Goal: Information Seeking & Learning: Learn about a topic

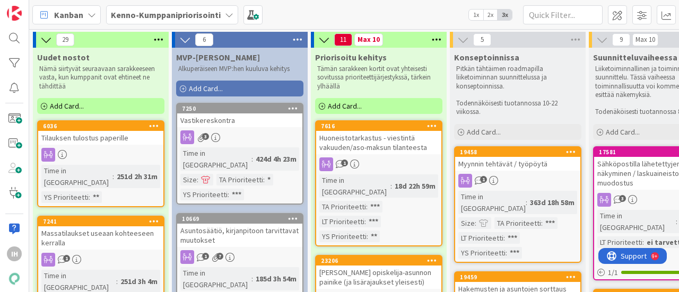
click at [413, 5] on div "Kanban Kenno-Kumppanipriorisointi 1x 2x 3x" at bounding box center [354, 14] width 650 height 29
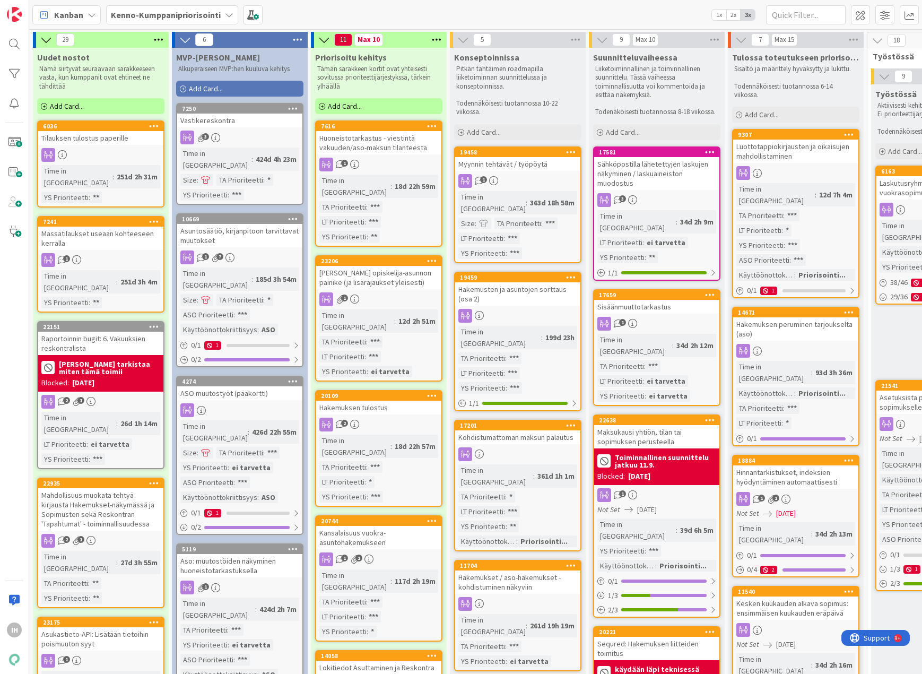
scroll to position [0, 774]
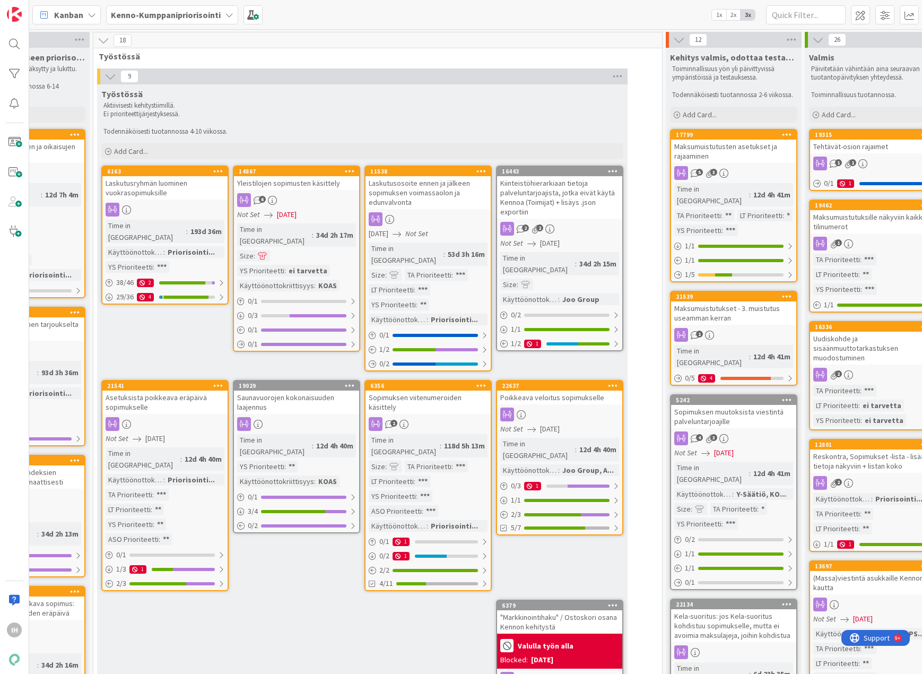
click at [424, 196] on div "Laskutusosoite ennen ja jälkeen sopimuksen voimassaolon ja edunvalvonta" at bounding box center [428, 192] width 125 height 33
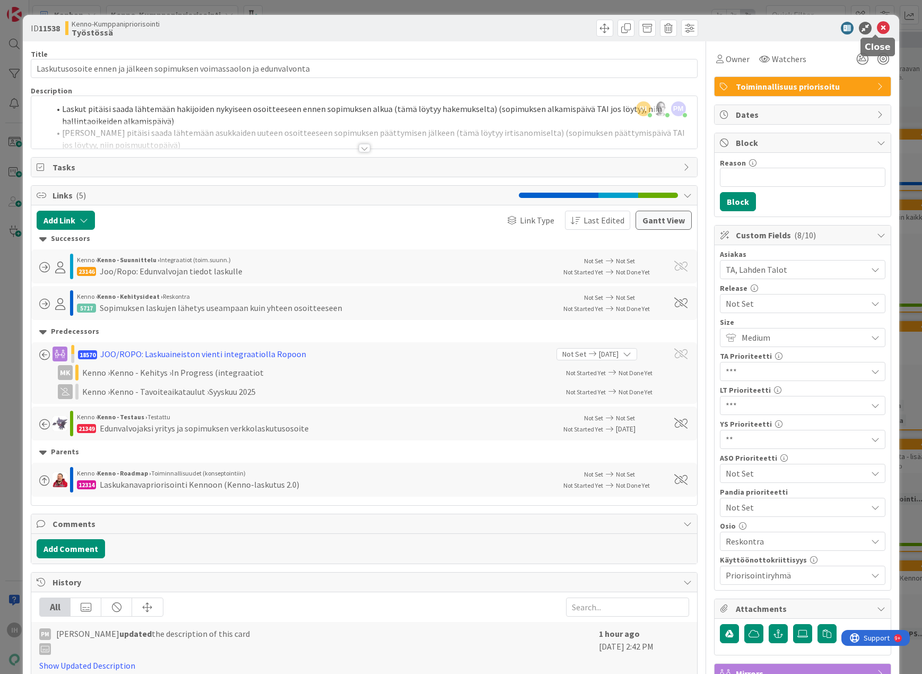
click at [679, 25] on icon at bounding box center [883, 28] width 13 height 13
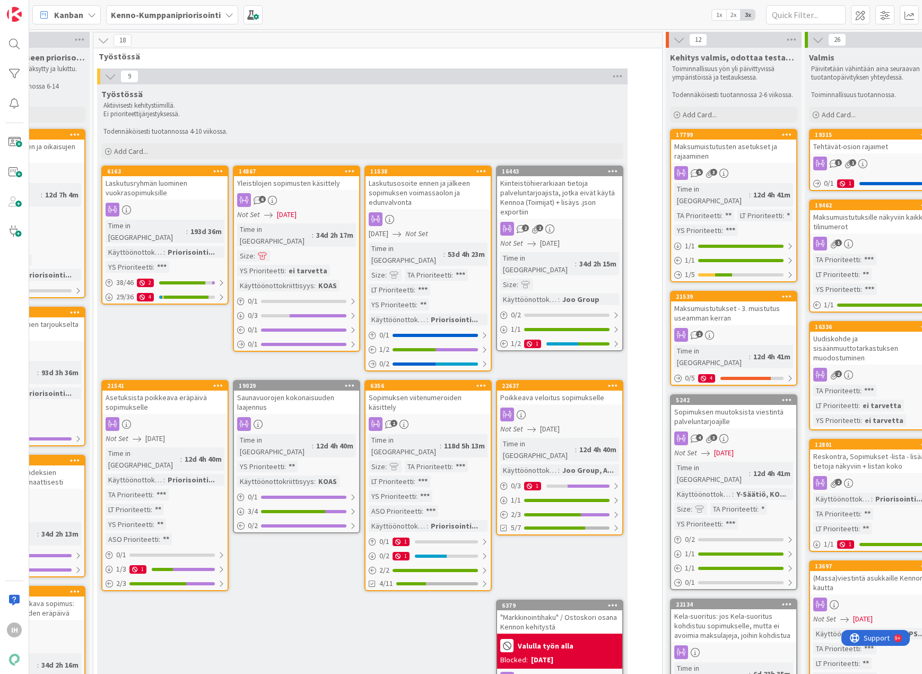
click at [679, 155] on div "Maksumuistutusten asetukset ja rajaaminen" at bounding box center [733, 151] width 125 height 23
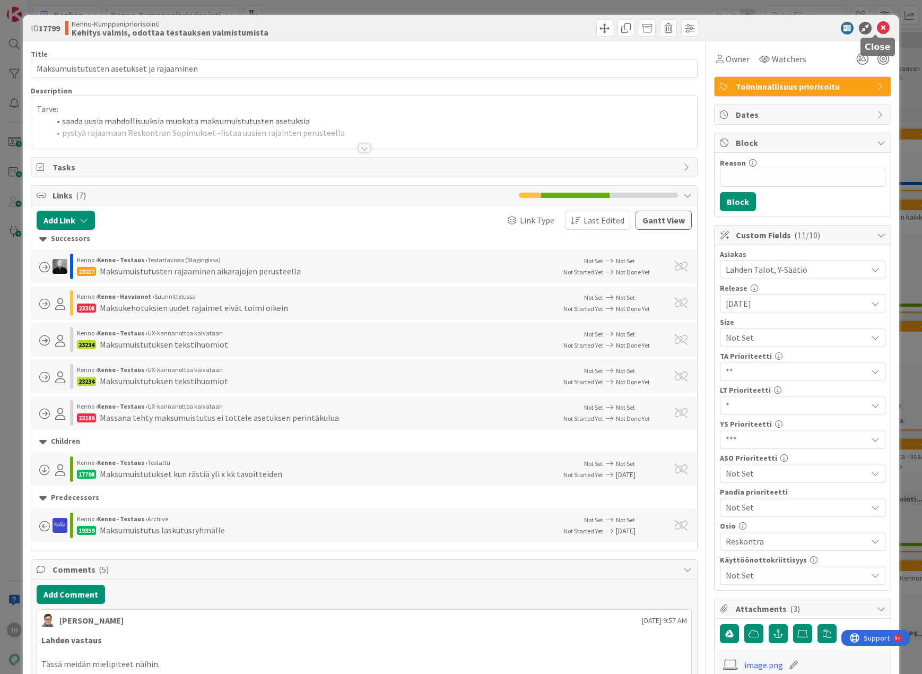
click at [679, 23] on icon at bounding box center [883, 28] width 13 height 13
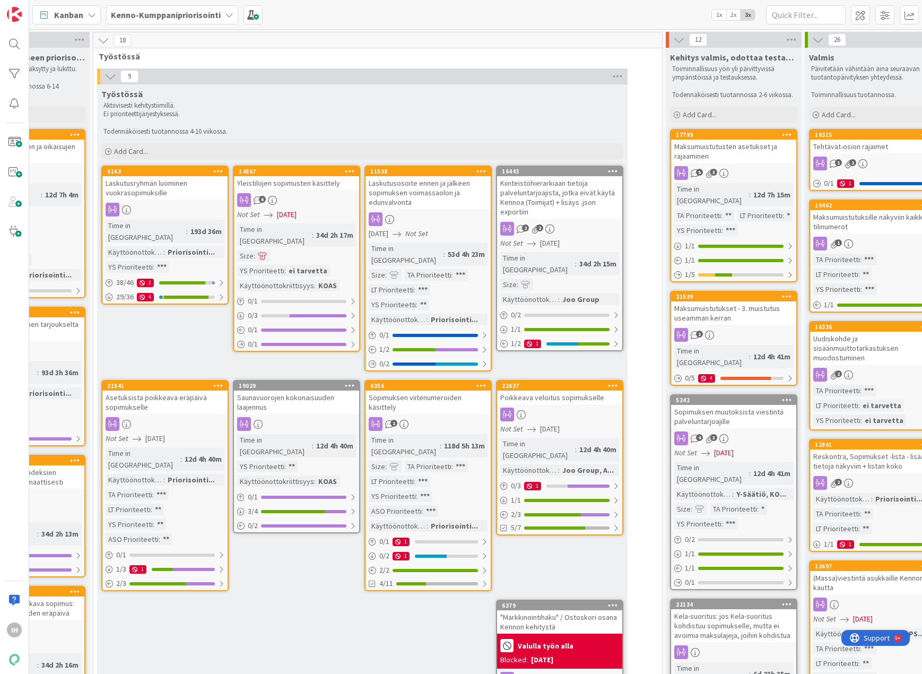
click at [179, 188] on div "Laskutusryhmän luominen vuokrasopimuksille" at bounding box center [164, 187] width 125 height 23
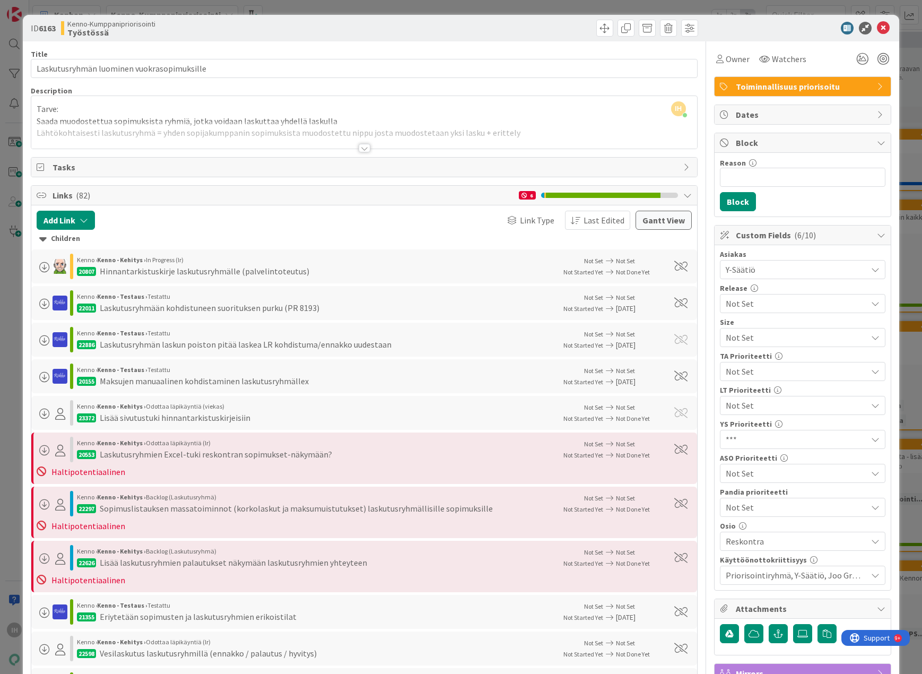
click at [359, 148] on div at bounding box center [365, 148] width 12 height 8
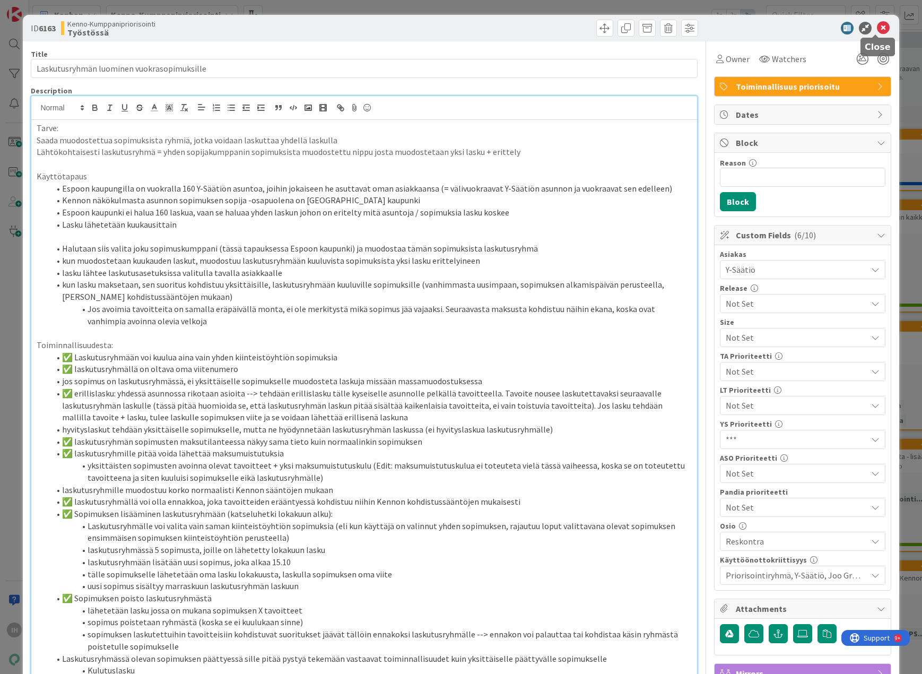
click at [679, 23] on icon at bounding box center [883, 28] width 13 height 13
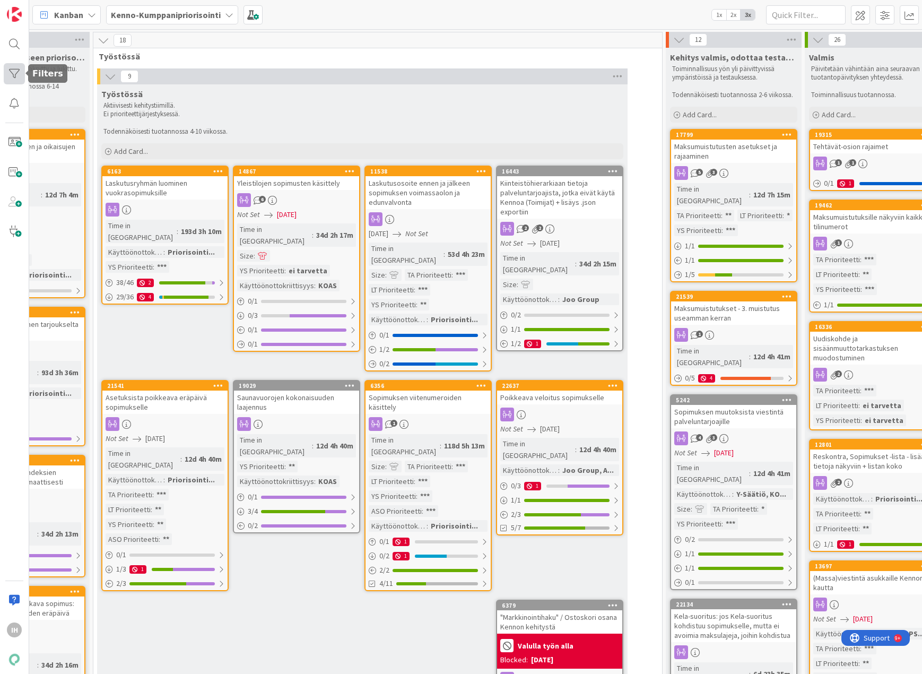
click at [13, 70] on div at bounding box center [14, 73] width 21 height 21
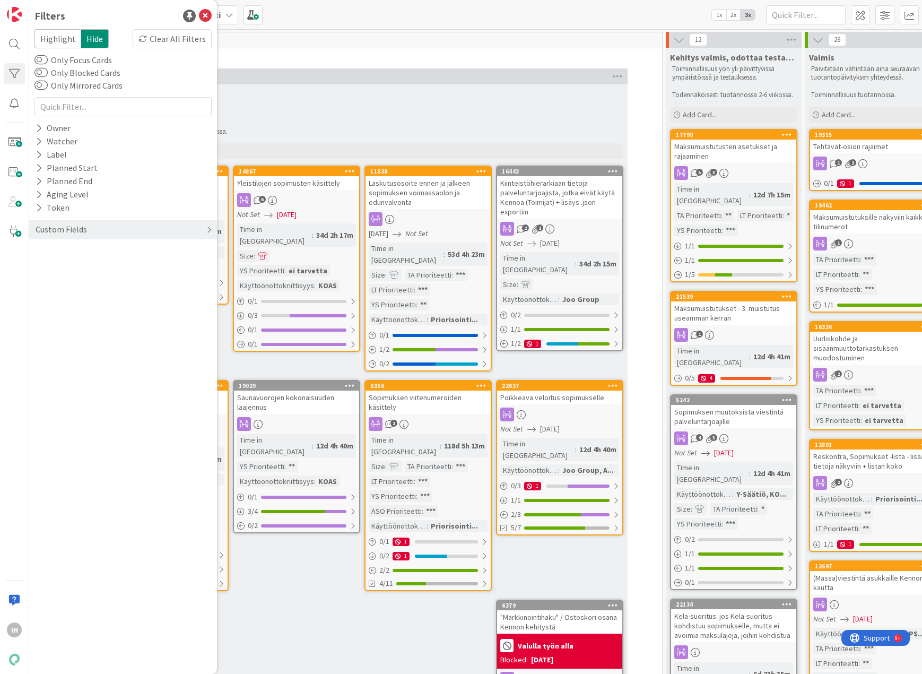
click at [43, 229] on div "Custom Fields" at bounding box center [61, 229] width 54 height 13
click at [39, 292] on icon at bounding box center [39, 357] width 7 height 9
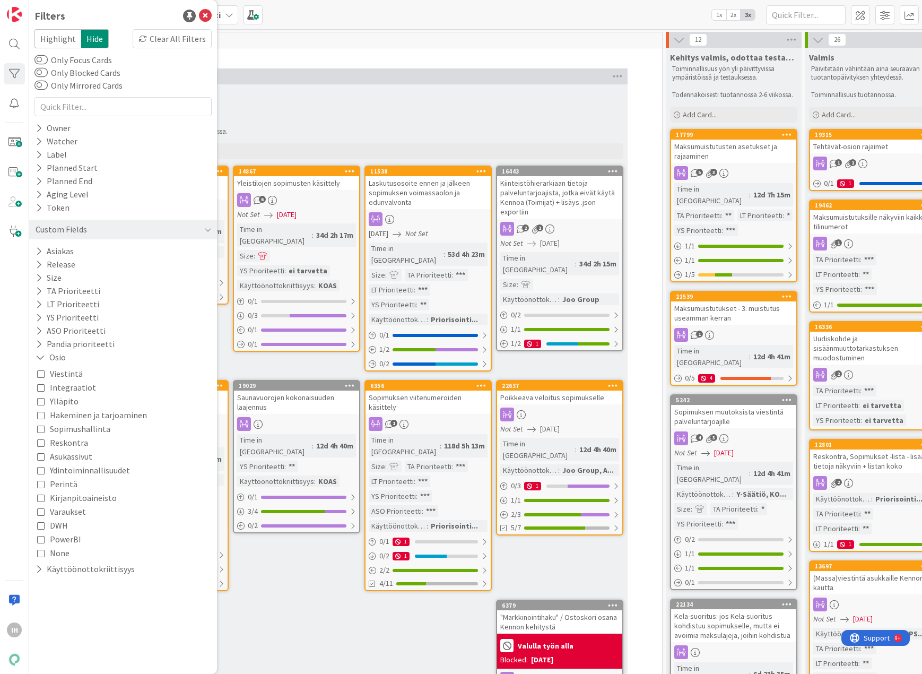
click at [64, 292] on span "Reskontra" at bounding box center [69, 443] width 38 height 14
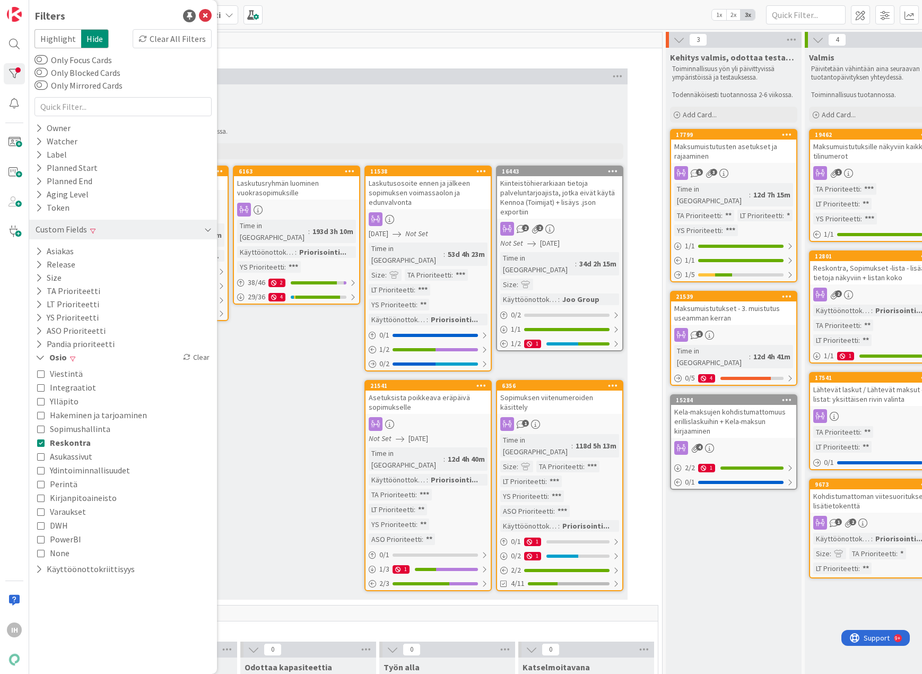
click at [45, 229] on div "Custom Fields" at bounding box center [61, 229] width 54 height 13
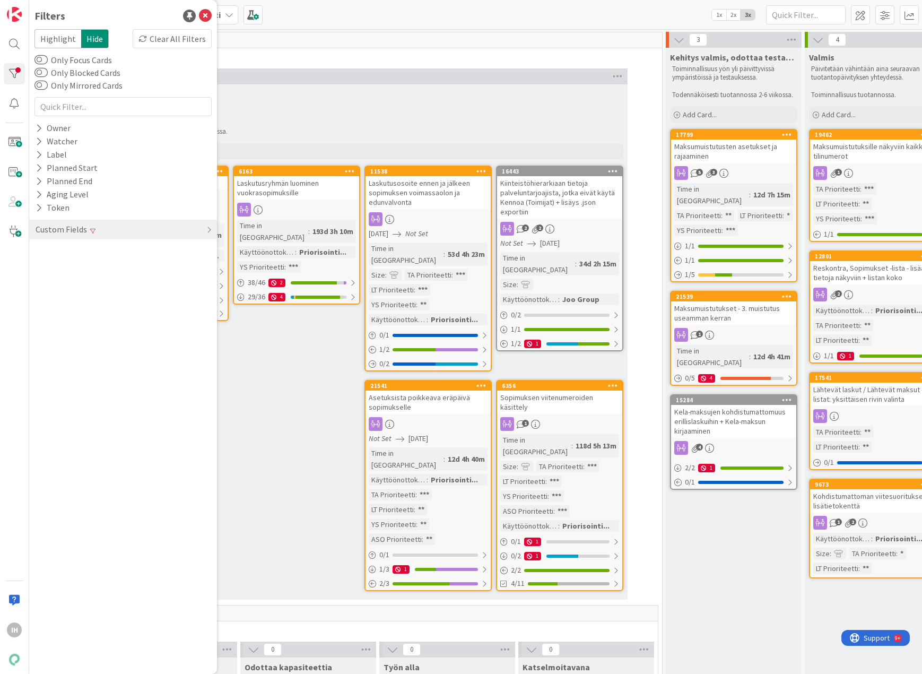
click at [283, 292] on div "Työstössä Aktiivisesti kehitystiimillä. Ei prioriteettijärjestyksessä. Todennäk…" at bounding box center [362, 341] width 531 height 515
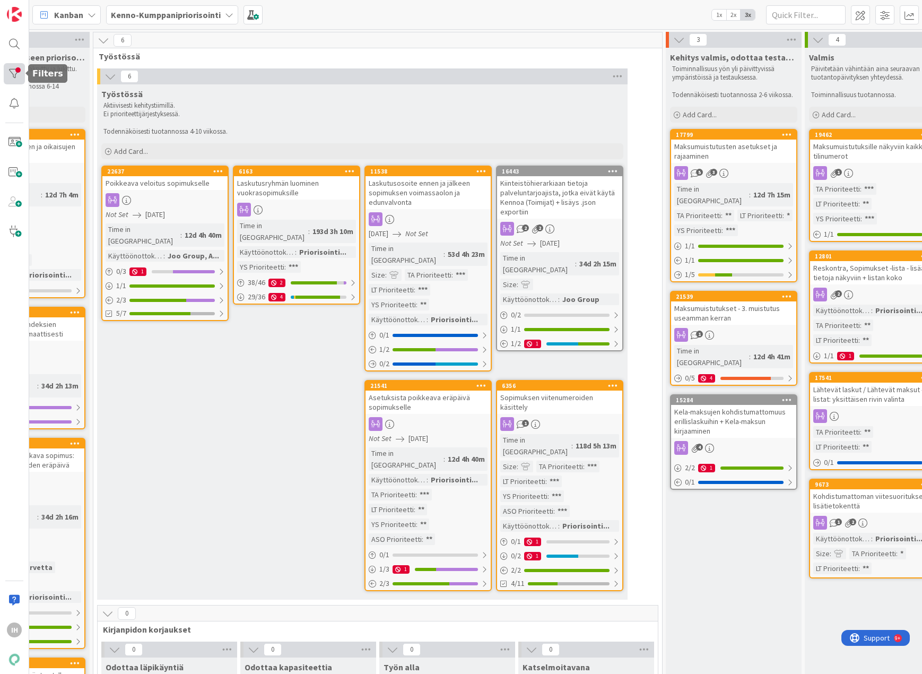
click at [11, 72] on div at bounding box center [14, 73] width 21 height 21
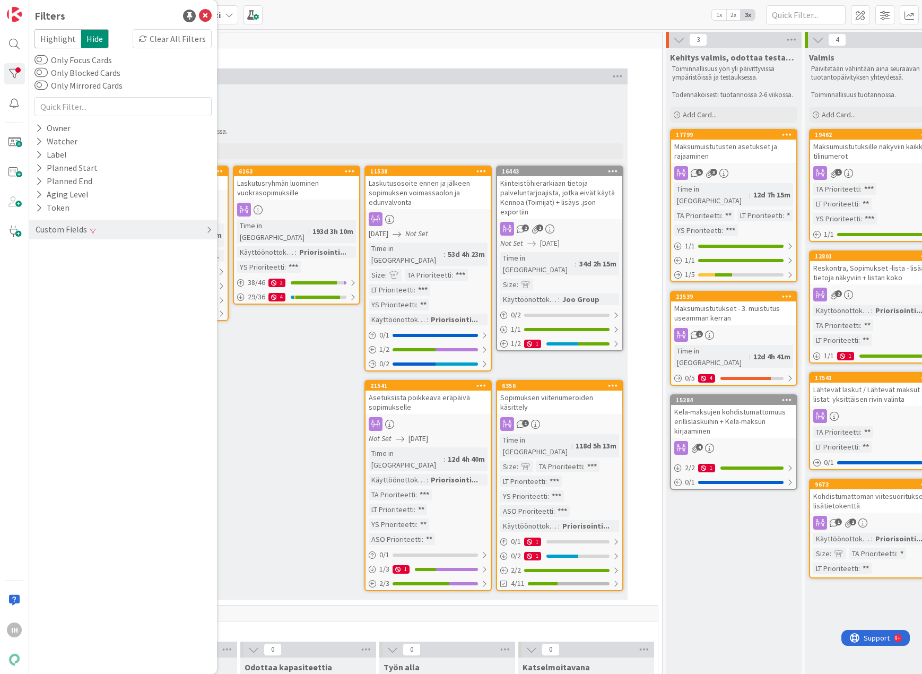
click at [42, 230] on div "Custom Fields" at bounding box center [61, 229] width 54 height 13
click at [40, 292] on icon at bounding box center [39, 317] width 7 height 9
click at [42, 292] on icon at bounding box center [40, 374] width 7 height 7
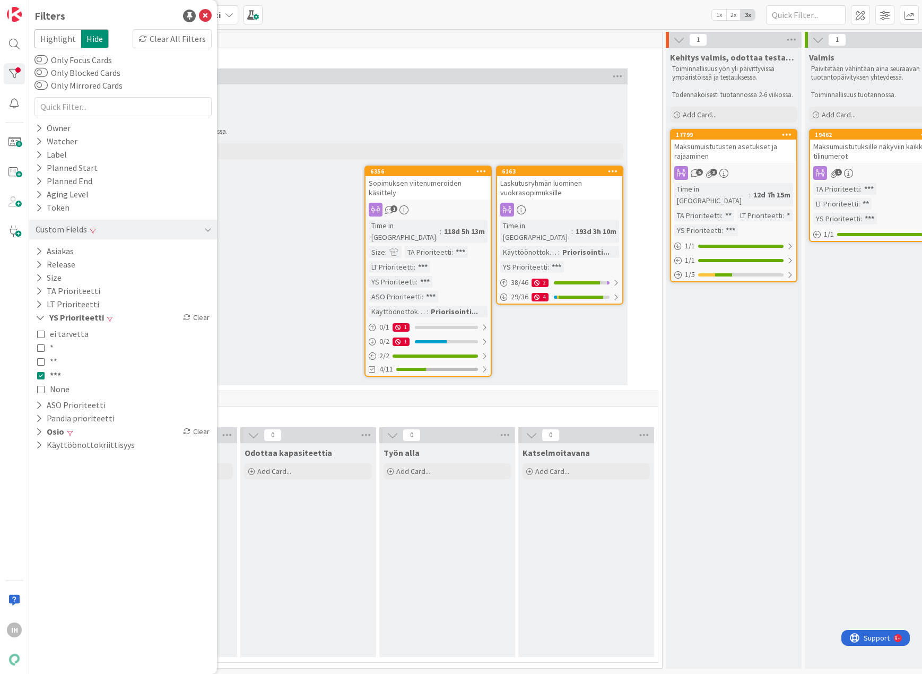
click at [42, 292] on icon at bounding box center [40, 361] width 7 height 7
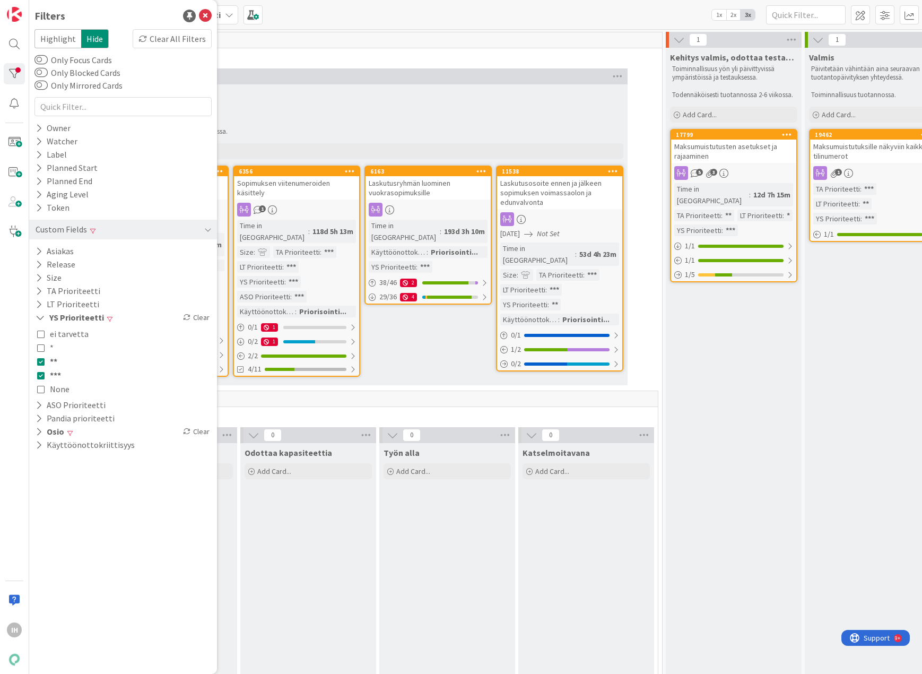
click at [241, 54] on span "Työstössä" at bounding box center [374, 56] width 550 height 11
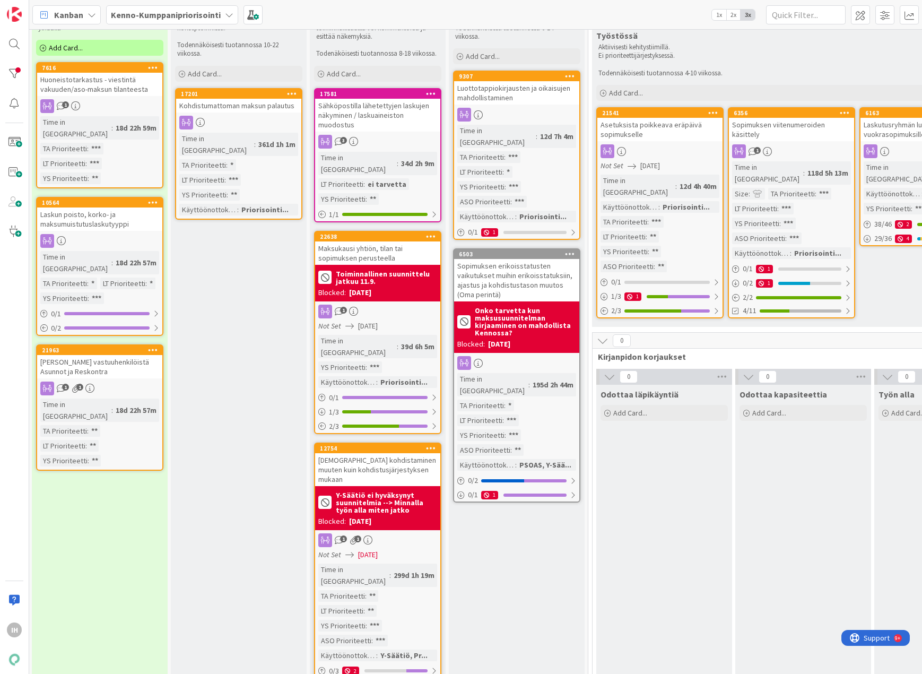
scroll to position [0, 279]
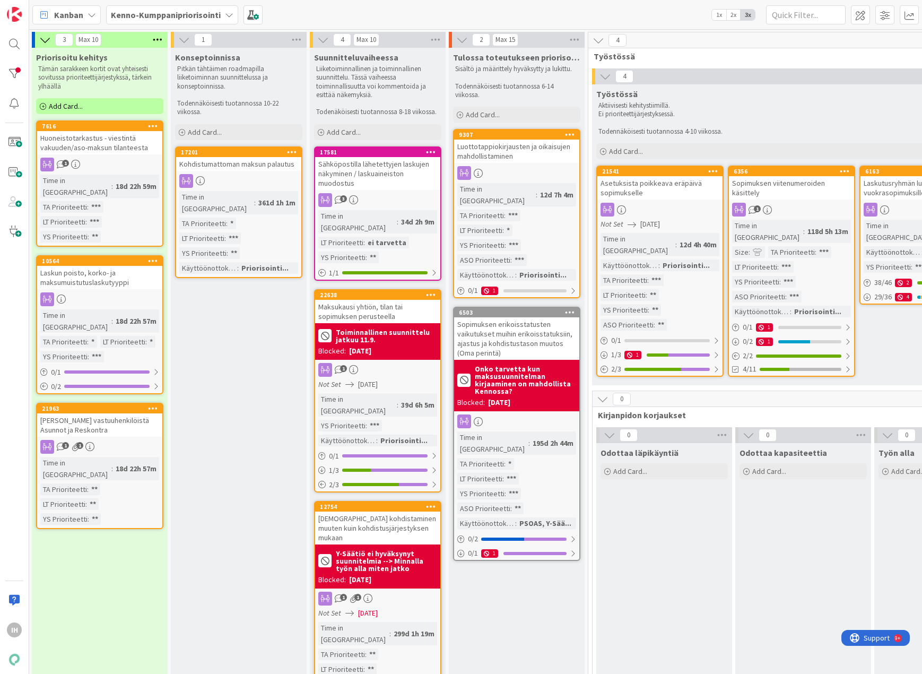
click at [385, 166] on div "Sähköpostilla lähetettyjen laskujen näkyminen / laskuaineiston muodostus" at bounding box center [377, 173] width 125 height 33
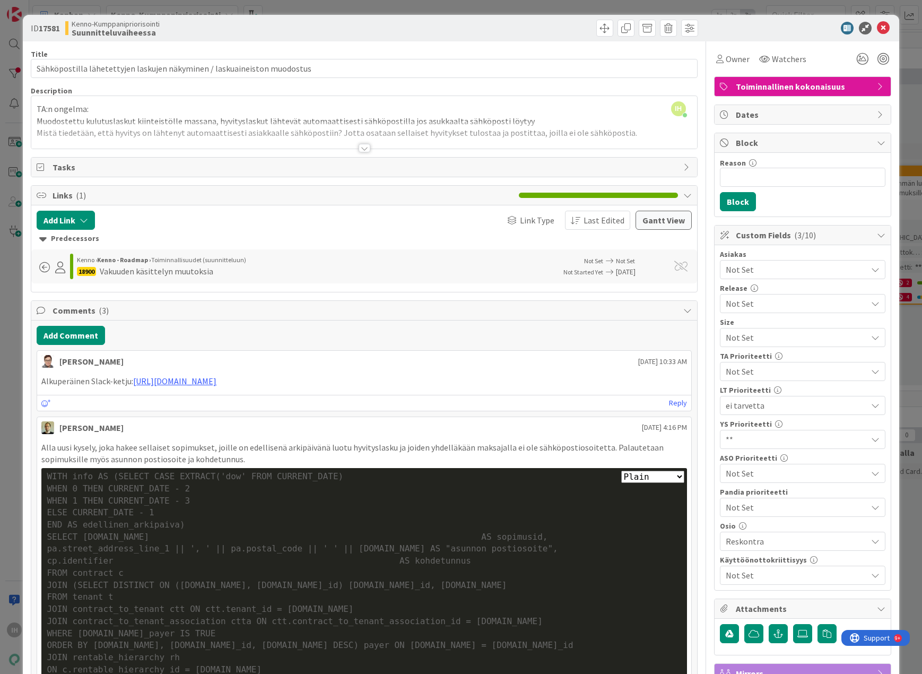
click at [362, 146] on div at bounding box center [365, 148] width 12 height 8
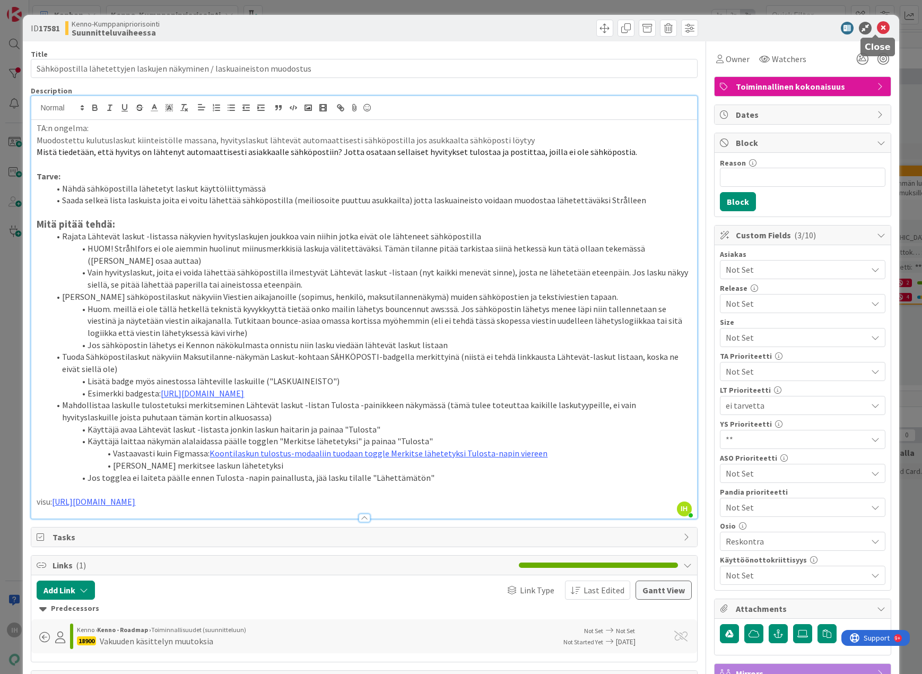
click at [679, 25] on icon at bounding box center [883, 28] width 13 height 13
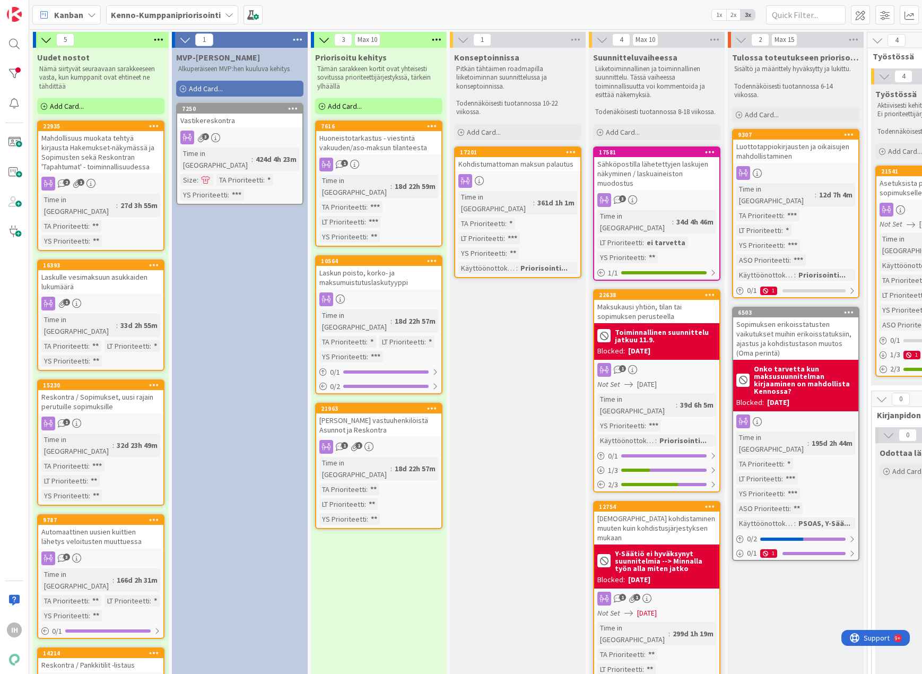
click at [679, 292] on div "Tulossa toteutukseen priorisoituna Sisältö ja määrittely hyväksytty ja lukittu.…" at bounding box center [796, 466] width 136 height 836
